Goal: Check status: Check status

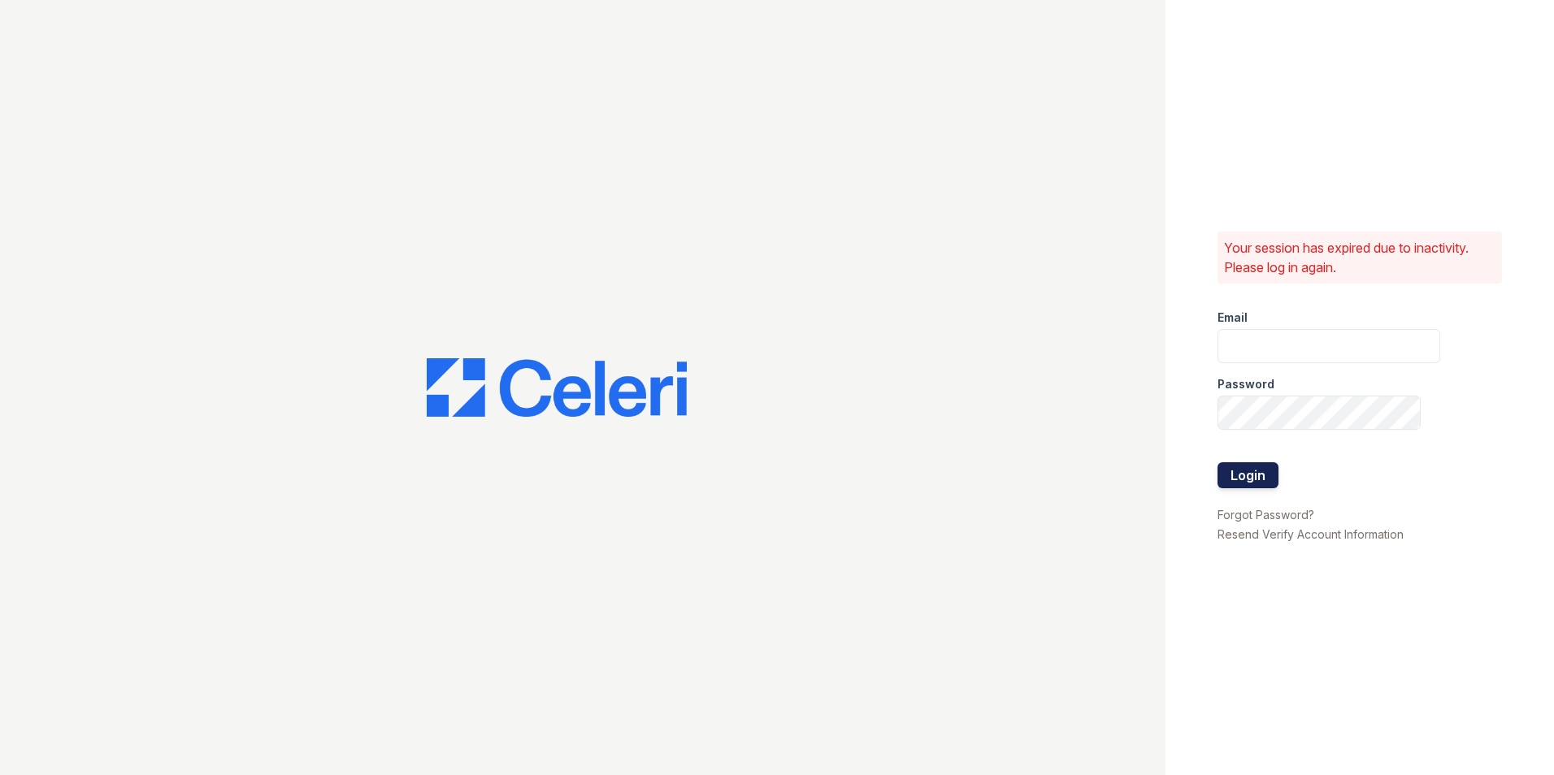
type input "[EMAIL_ADDRESS][DOMAIN_NAME]"
click at [1224, 471] on button "Login" at bounding box center [1247, 475] width 61 height 26
